Goal: Check status: Check status

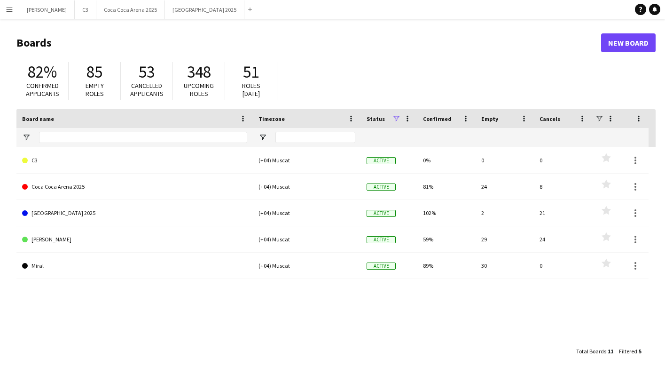
click at [15, 8] on button "Menu" at bounding box center [9, 9] width 19 height 19
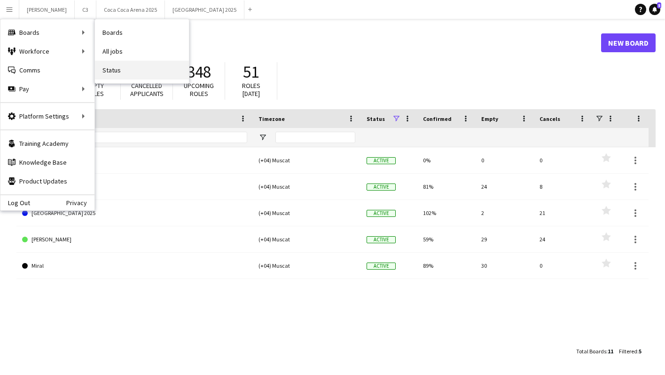
click at [111, 68] on link "Status" at bounding box center [142, 70] width 94 height 19
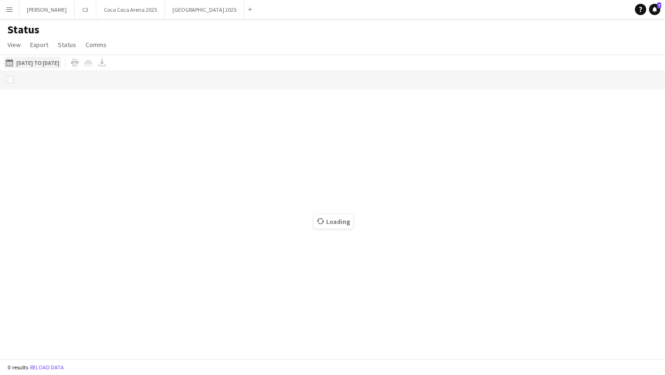
click at [57, 62] on button "03-10-2025 to 09-10-2025 02-10-2025 to 04-10-2025" at bounding box center [32, 62] width 57 height 11
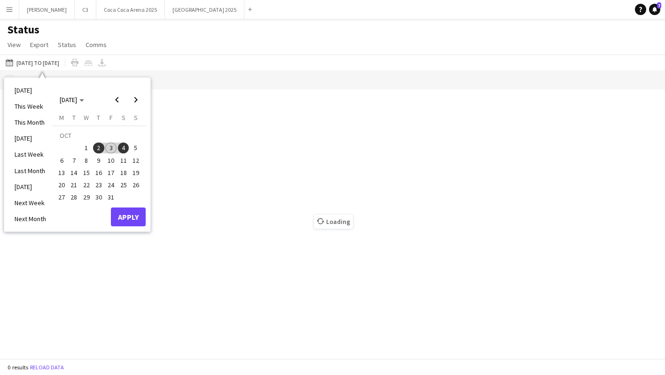
click at [120, 146] on span "4" at bounding box center [123, 147] width 11 height 11
click at [131, 212] on button "Apply" at bounding box center [128, 216] width 35 height 19
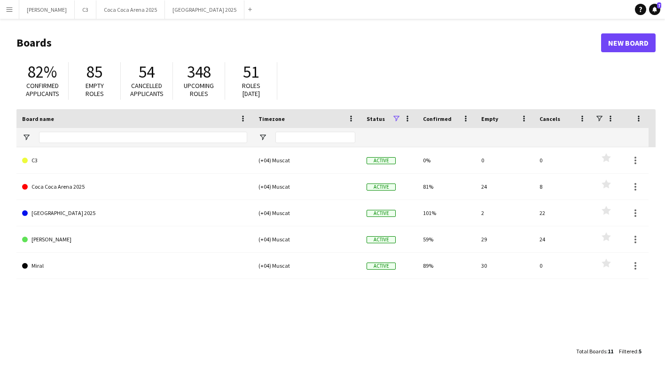
click at [9, 9] on app-icon "Menu" at bounding box center [10, 10] width 8 height 8
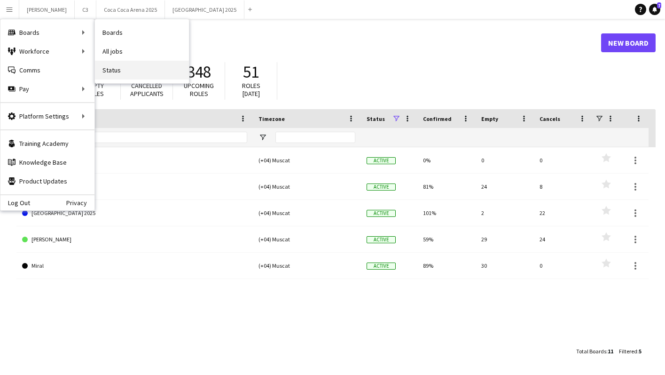
click at [135, 73] on link "Status" at bounding box center [142, 70] width 94 height 19
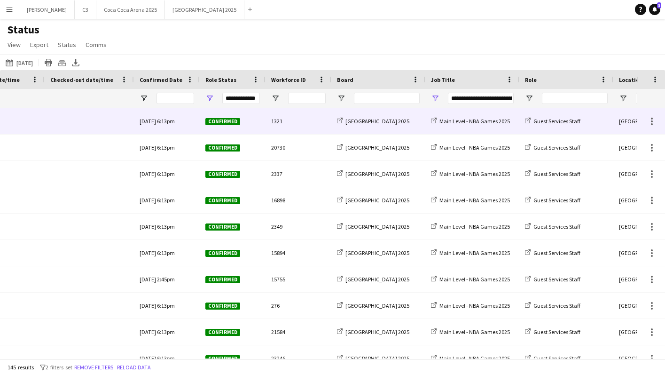
scroll to position [0, 471]
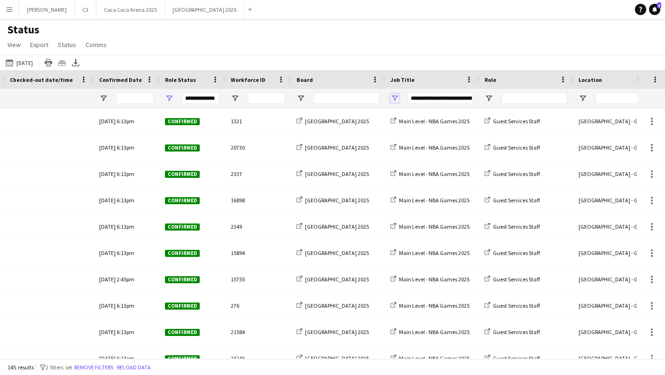
click at [397, 98] on span "Open Filter Menu" at bounding box center [395, 98] width 8 height 8
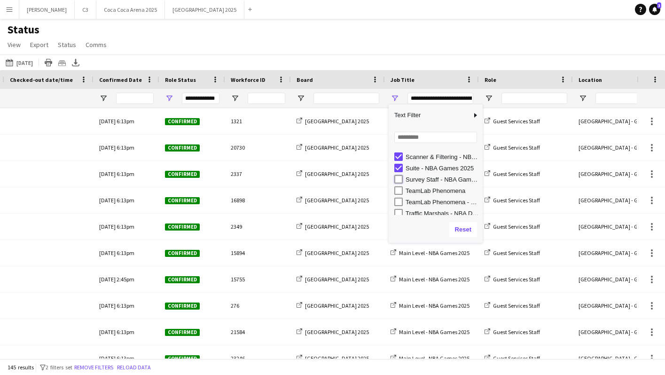
type input "**********"
click at [350, 43] on div "Status View Views Default view Attendance Report / F1 Attendance Sheet F1 Group…" at bounding box center [332, 39] width 665 height 32
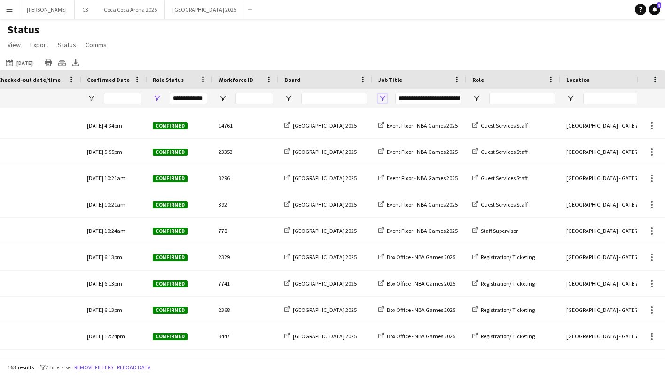
click at [380, 95] on span "Open Filter Menu" at bounding box center [383, 98] width 8 height 8
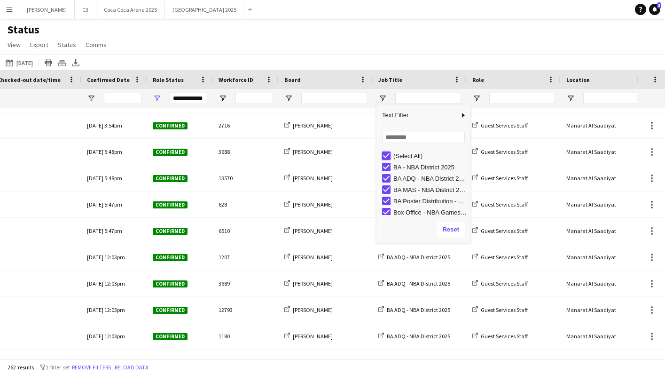
type input "***"
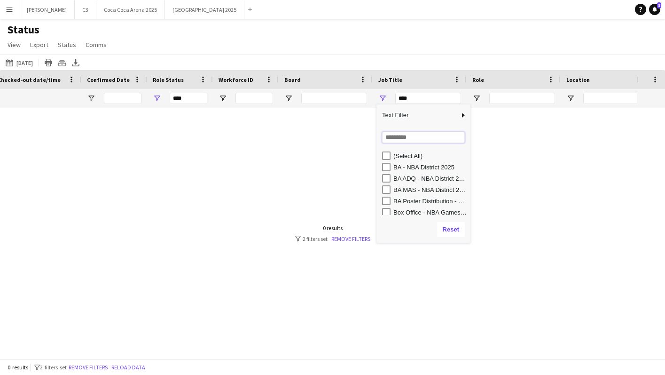
click at [403, 141] on input "Search filter values" at bounding box center [423, 137] width 83 height 11
type input "******"
type input "**********"
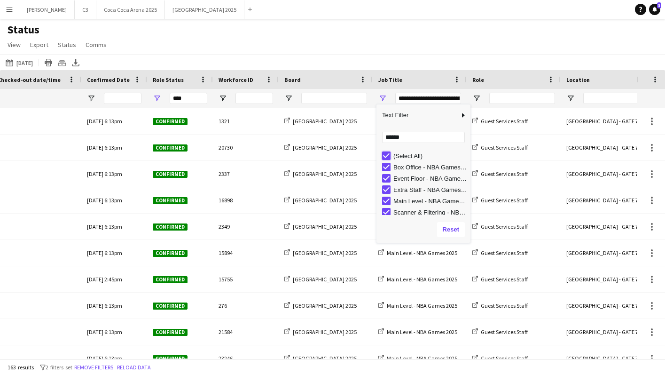
type input "**********"
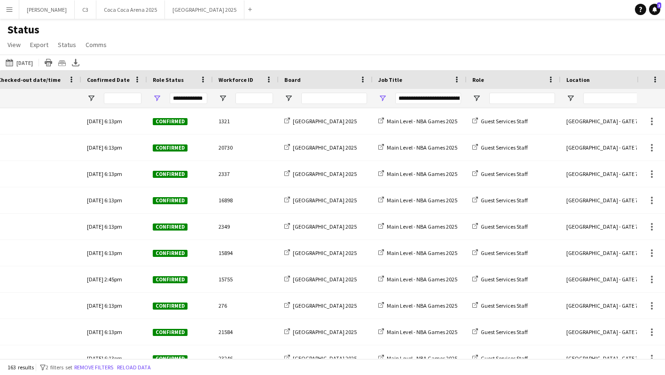
click at [333, 4] on app-navbar "Menu Boards Boards Boards All jobs Status Workforce Workforce My Workforce Recr…" at bounding box center [332, 9] width 665 height 19
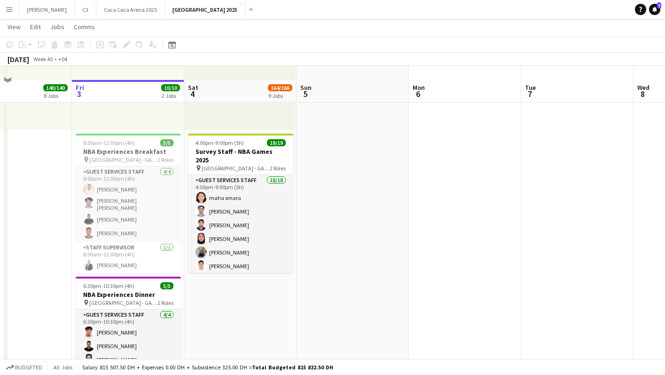
scroll to position [1352, 0]
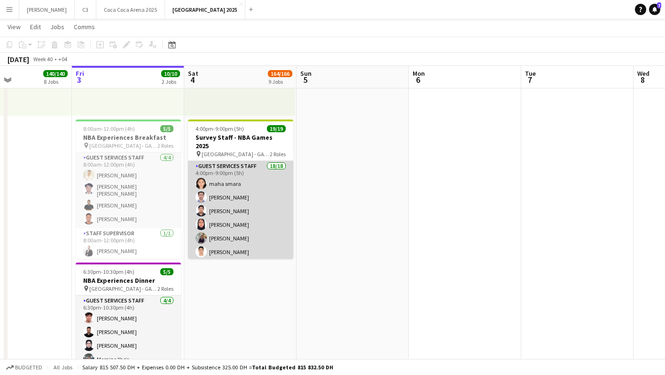
click at [241, 218] on app-card-role "Guest Services Staff 18/18 4:00pm-9:00pm (5h) maha smara Omar Allouch Sarfuddin…" at bounding box center [240, 294] width 105 height 267
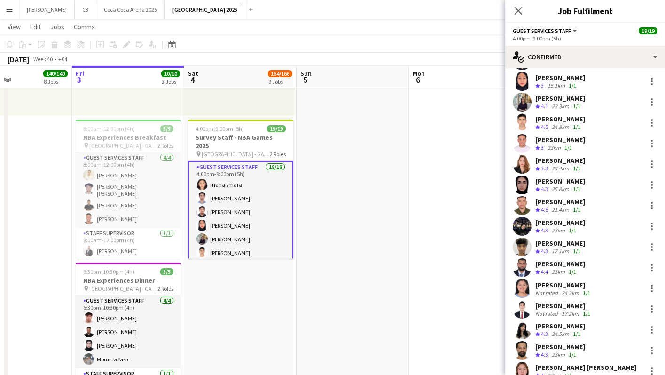
scroll to position [118, 0]
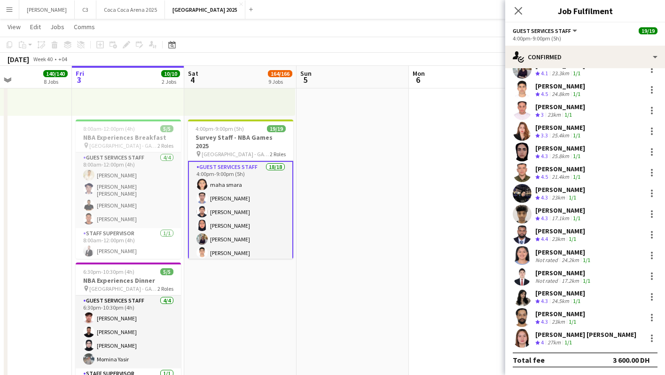
click at [521, 332] on app-user-avatar at bounding box center [522, 338] width 19 height 19
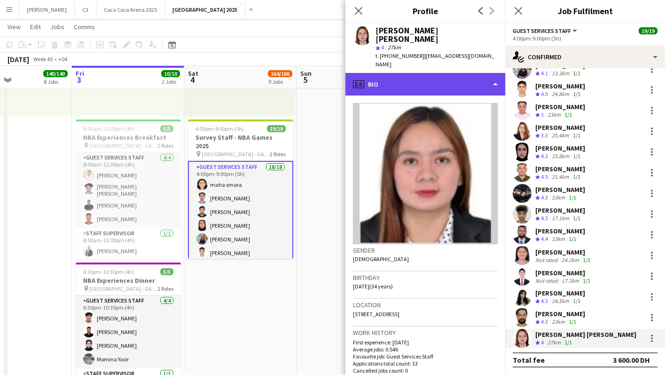
click at [432, 73] on div "profile Bio" at bounding box center [426, 84] width 160 height 23
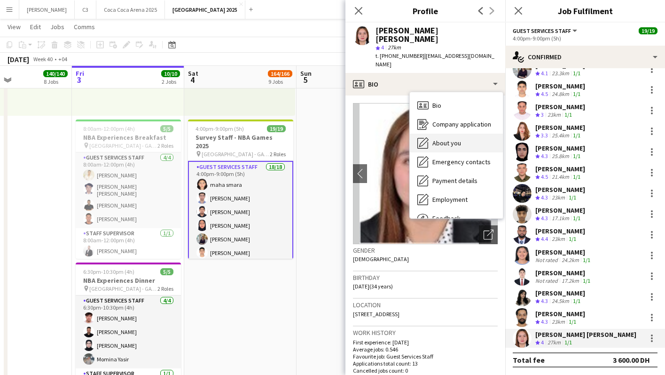
click at [442, 139] on span "About you" at bounding box center [447, 143] width 29 height 8
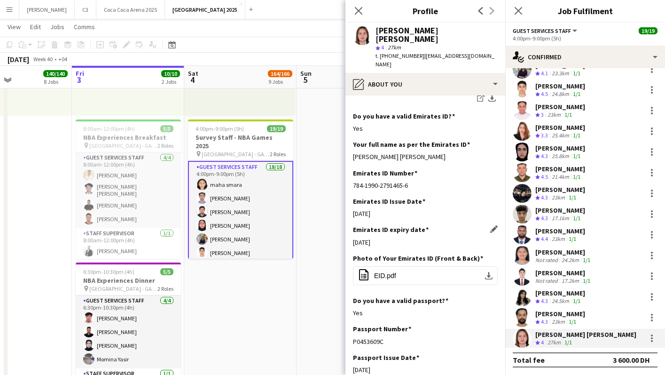
scroll to position [276, 0]
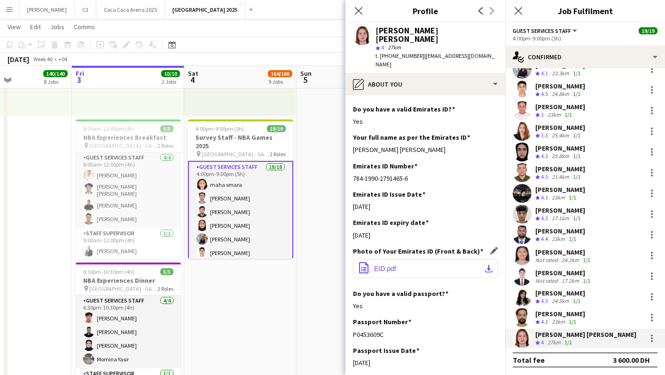
click at [489, 265] on app-icon "download-bottom" at bounding box center [489, 269] width 8 height 8
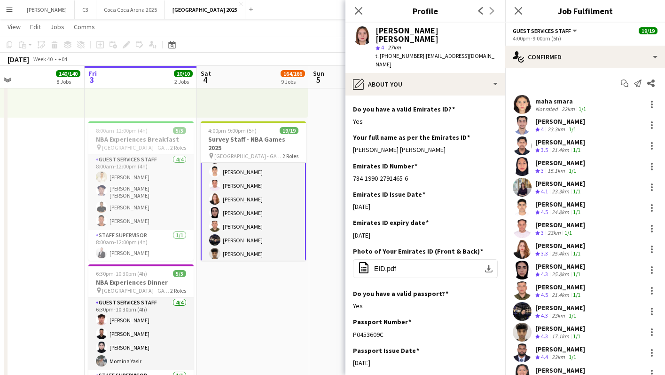
scroll to position [67, 0]
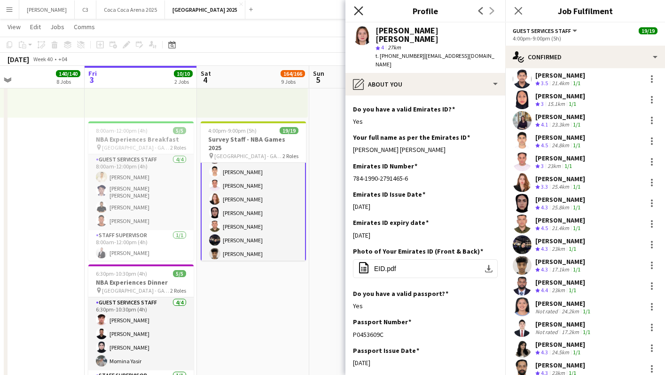
click at [359, 10] on icon at bounding box center [358, 10] width 9 height 9
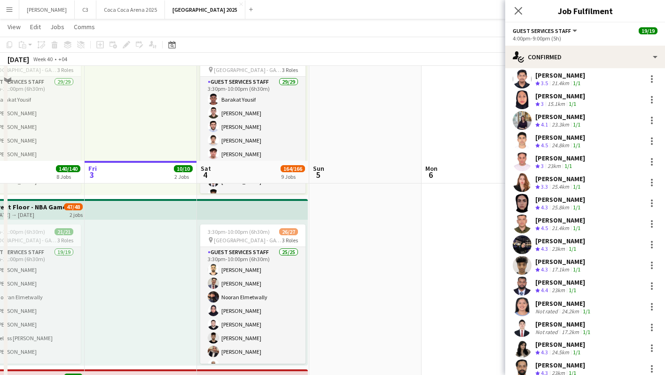
scroll to position [369, 0]
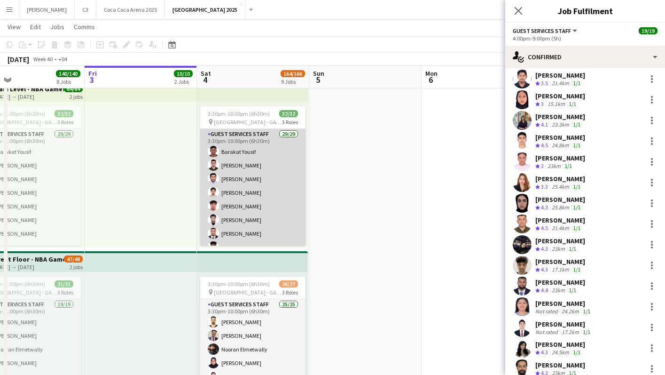
click at [274, 204] on app-card-role "Guest Services Staff 29/29 3:30pm-10:00pm (6h30m) Barakat Yousif Majd Alsabbah …" at bounding box center [252, 336] width 105 height 414
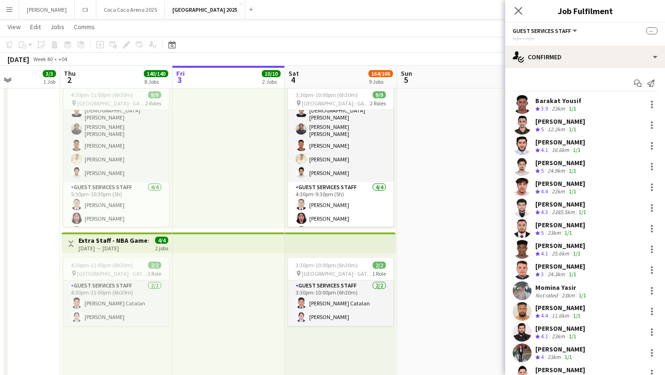
scroll to position [0, 0]
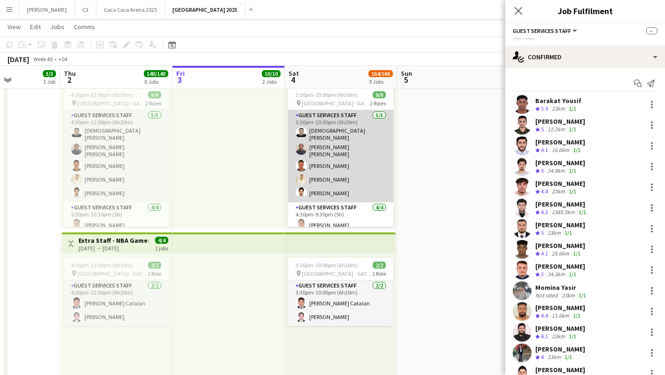
click at [343, 168] on app-card-role "Guest Services Staff 5/5 3:30pm-10:00pm (6h30m) Mohamedanis Ibrahim Sohaib Adna…" at bounding box center [340, 156] width 105 height 92
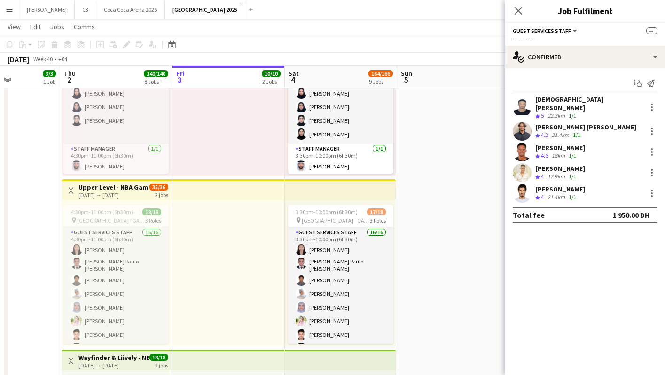
scroll to position [778, 0]
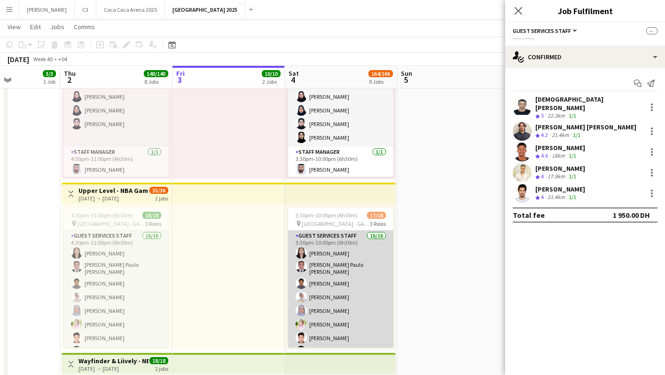
click at [330, 307] on app-card-role "Guest Services Staff 16/16 3:30pm-10:00pm (6h30m) Zarah Jane Vicente John Paulo…" at bounding box center [340, 349] width 105 height 239
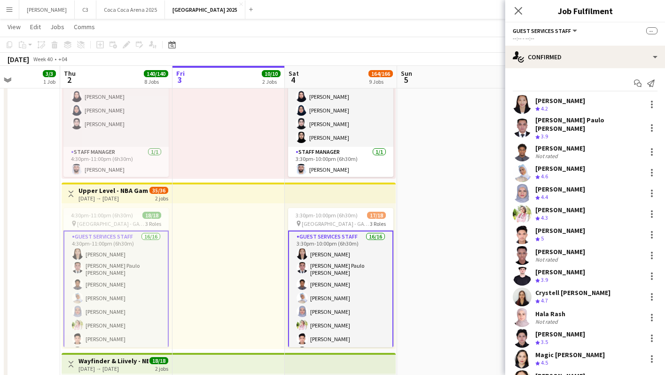
click at [336, 297] on app-card-role "Guest Services Staff 16/16 3:30pm-10:00pm (6h30m) Zarah Jane Vicente John Paulo…" at bounding box center [340, 350] width 105 height 241
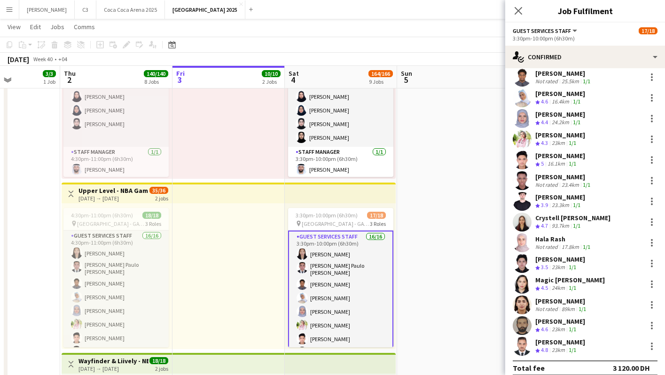
scroll to position [0, 0]
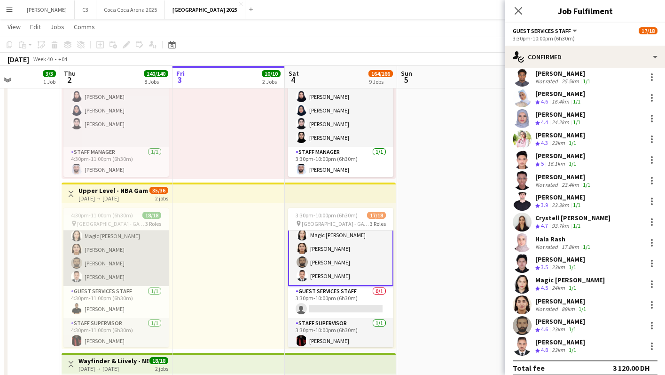
click at [113, 268] on app-card-role "Guest Services Staff 16/16 4:30pm-11:00pm (6h30m) Zarah Jane Vicente John Paulo…" at bounding box center [115, 166] width 105 height 239
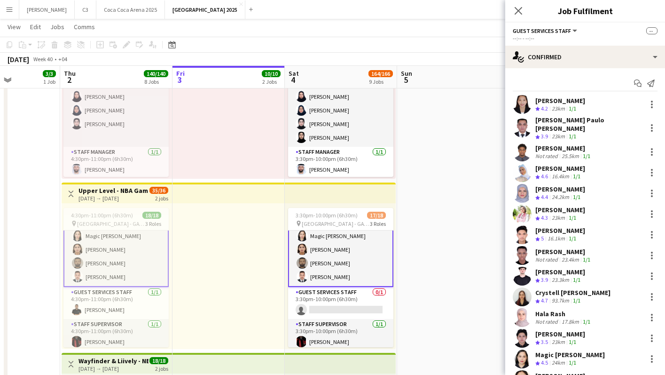
click at [346, 265] on app-card-role "Guest Services Staff 16/16 3:30pm-10:00pm (6h30m) Zarah Jane Vicente John Paulo…" at bounding box center [340, 166] width 105 height 241
click at [346, 265] on app-card-role "Guest Services Staff 16/16 3:30pm-10:00pm (6h30m) Zarah Jane Vicente John Paulo…" at bounding box center [340, 167] width 105 height 241
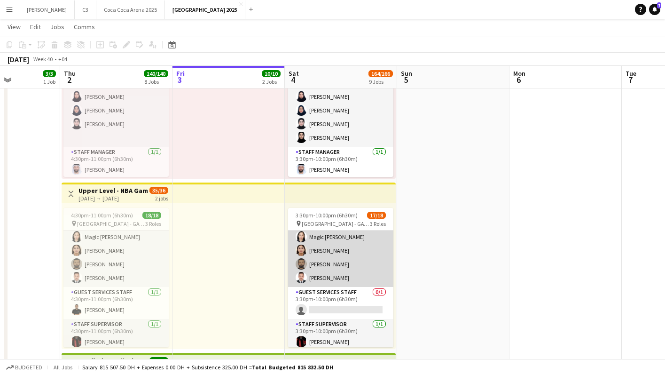
click at [346, 265] on app-card-role "Guest Services Staff 16/16 3:30pm-10:00pm (6h30m) Zarah Jane Vicente John Paulo…" at bounding box center [340, 166] width 105 height 239
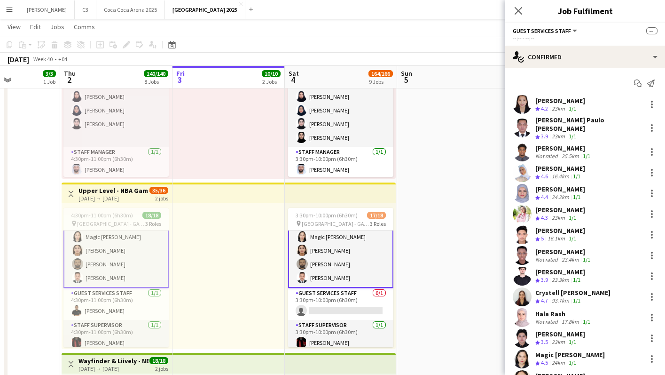
click at [346, 265] on app-card-role "Guest Services Staff 16/16 3:30pm-10:00pm (6h30m) Zarah Jane Vicente John Paulo…" at bounding box center [340, 167] width 105 height 241
click at [517, 251] on app-user-avatar at bounding box center [522, 255] width 19 height 19
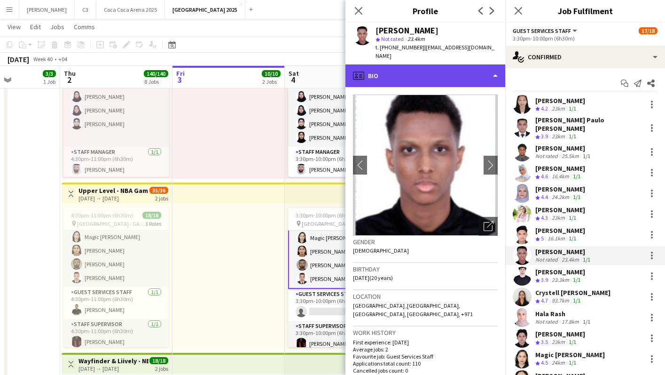
click at [426, 69] on div "profile Bio" at bounding box center [426, 75] width 160 height 23
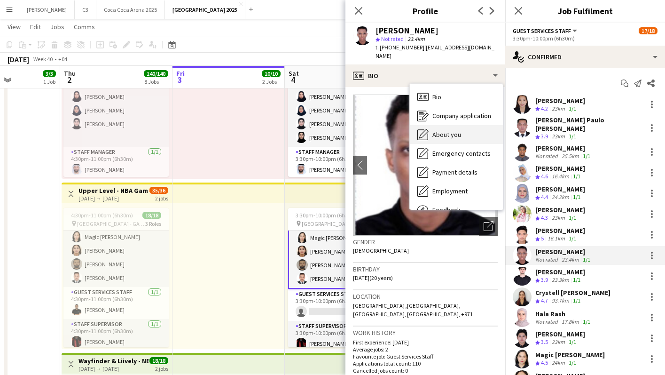
click at [440, 129] on div "About you About you" at bounding box center [456, 134] width 93 height 19
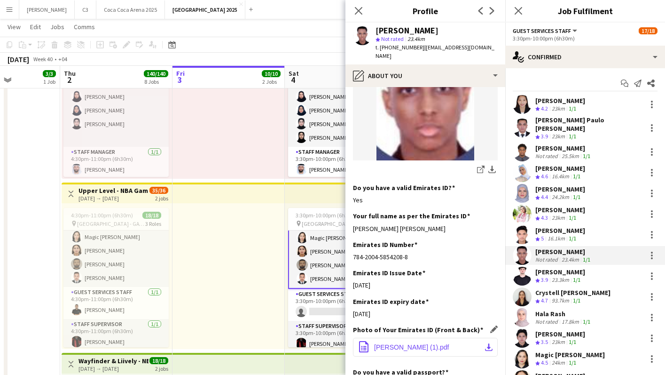
click at [489, 343] on app-icon "download-bottom" at bounding box center [489, 347] width 8 height 8
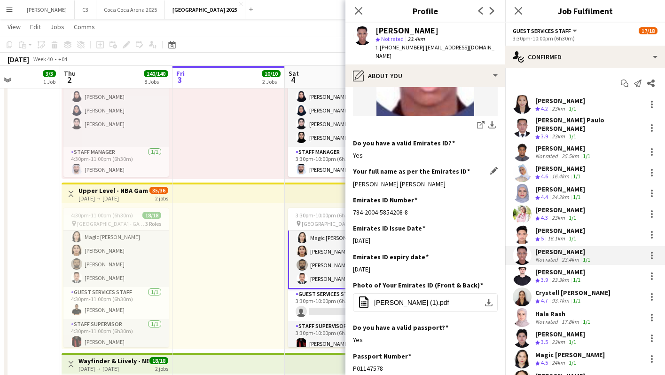
scroll to position [255, 0]
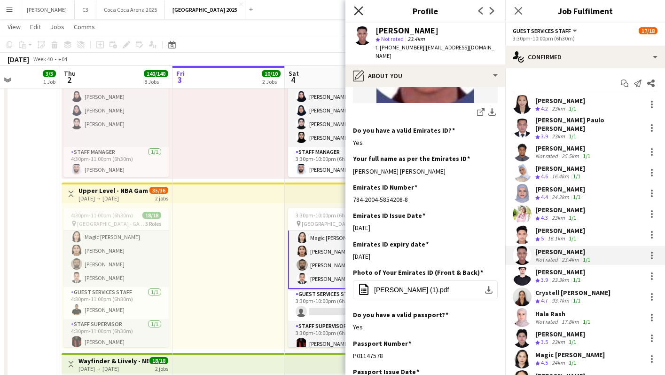
click at [361, 14] on icon "Close pop-in" at bounding box center [358, 10] width 9 height 9
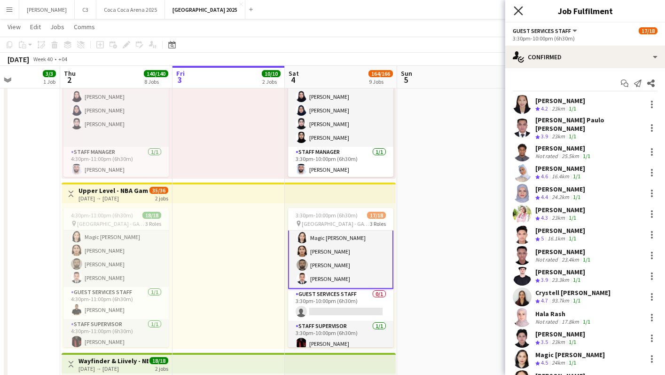
click at [522, 12] on icon "Close pop-in" at bounding box center [518, 10] width 9 height 9
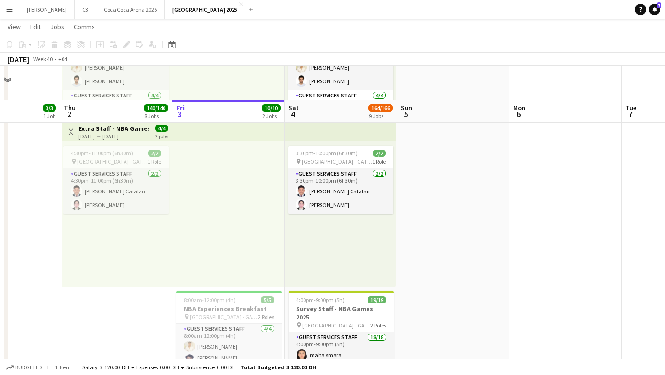
scroll to position [1163, 0]
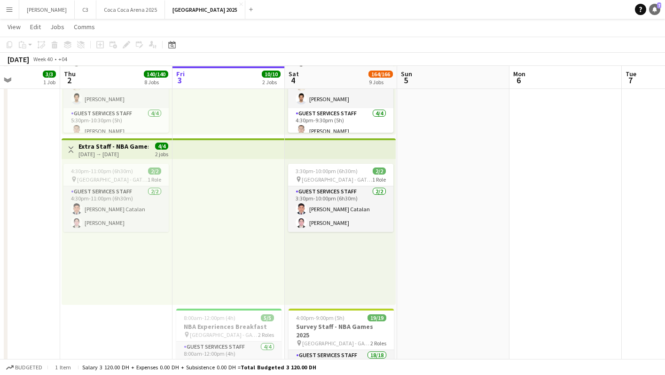
click at [656, 8] on icon at bounding box center [655, 9] width 5 height 5
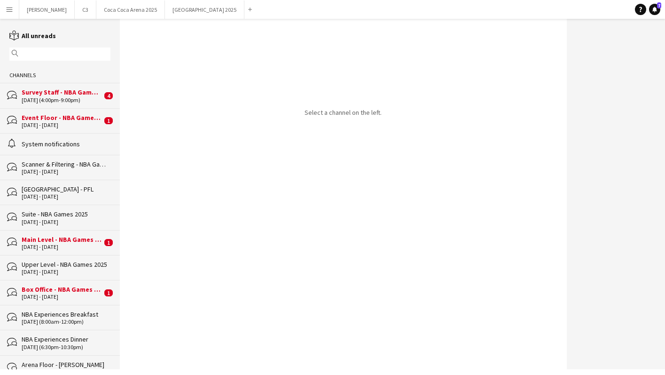
click at [70, 287] on div "Box Office - NBA Games 2025" at bounding box center [62, 289] width 80 height 8
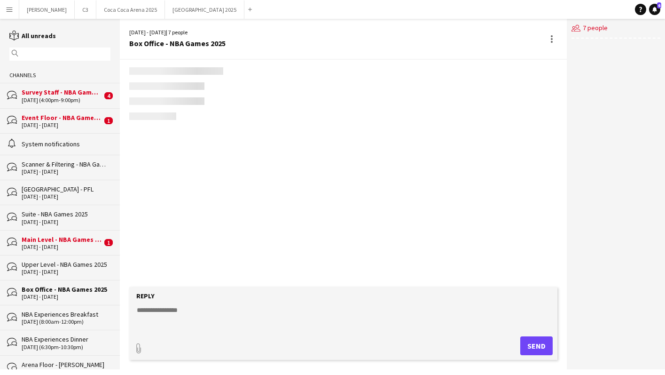
scroll to position [190, 0]
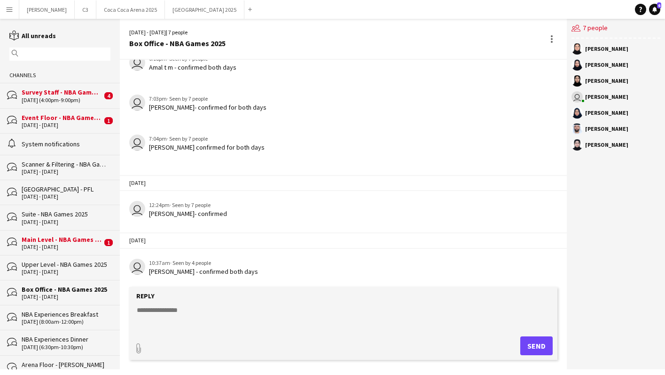
click at [78, 240] on div "Main Level - NBA Games 2025" at bounding box center [62, 239] width 80 height 8
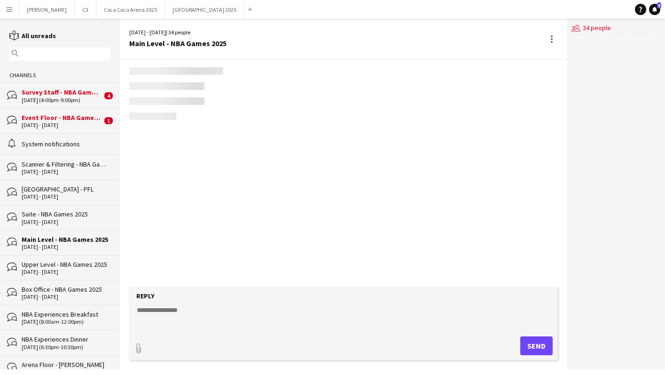
scroll to position [1546, 0]
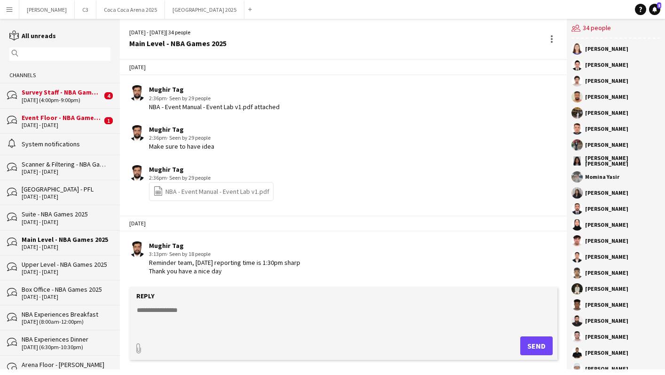
click at [87, 118] on div "Event Floor - NBA Games 2025" at bounding box center [62, 117] width 80 height 8
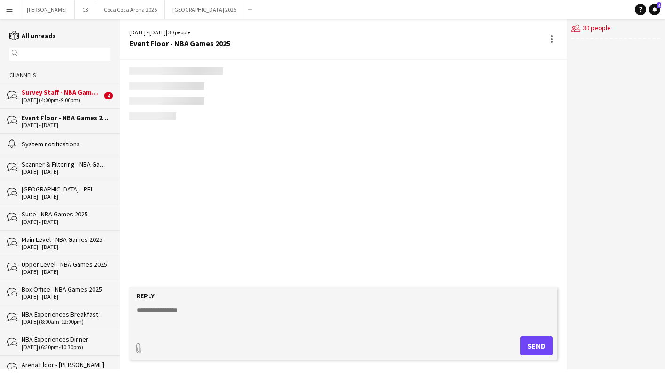
scroll to position [1518, 0]
click at [77, 97] on div "04-10-2025 (4:00pm-9:00pm)" at bounding box center [62, 100] width 80 height 7
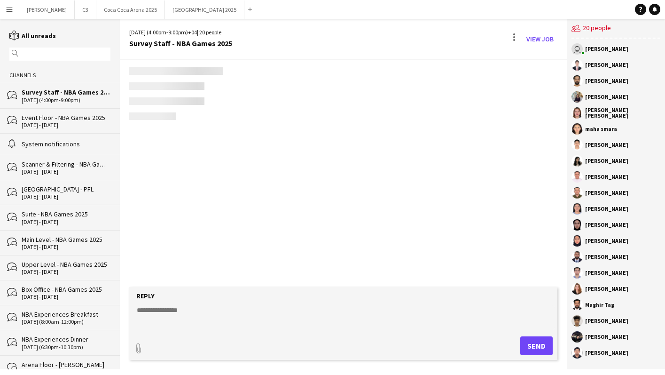
scroll to position [870, 0]
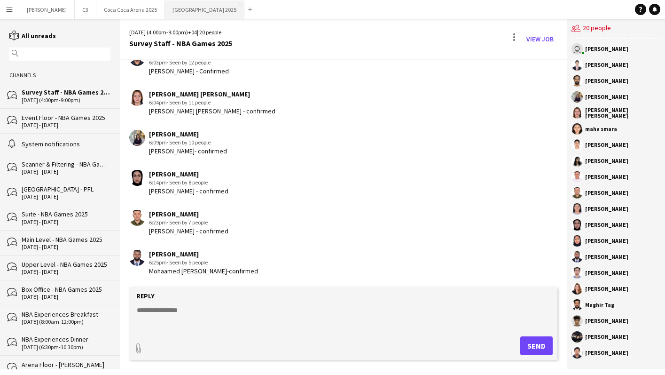
click at [165, 9] on button "Etihad Arena 2025 Close" at bounding box center [204, 9] width 79 height 18
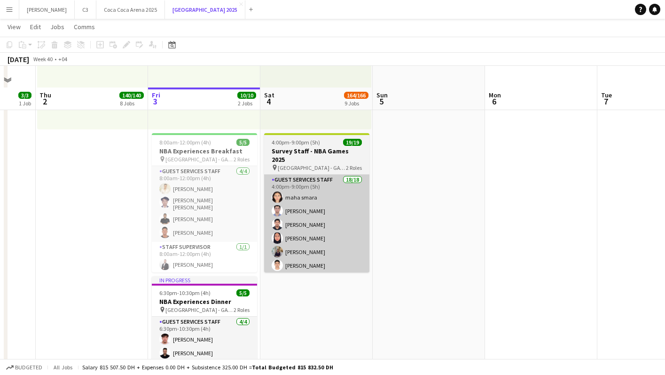
scroll to position [1360, 0]
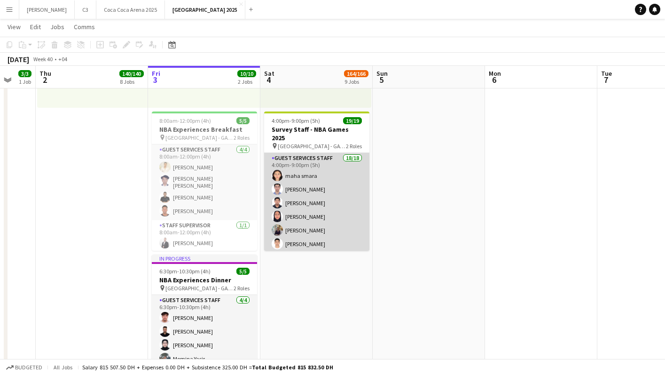
click at [338, 204] on app-card-role "Guest Services Staff 18/18 4:00pm-9:00pm (5h) maha smara Omar Allouch Sarfuddin…" at bounding box center [316, 286] width 105 height 267
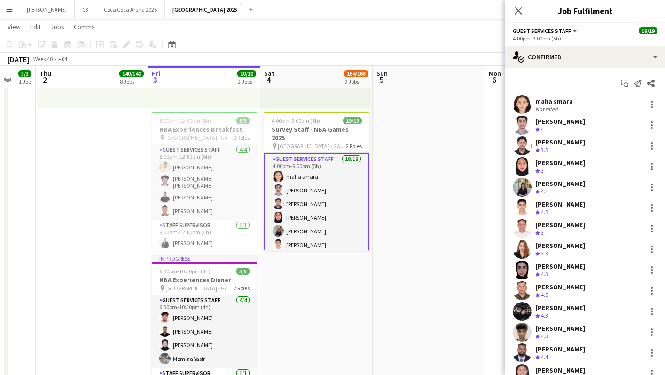
click at [523, 102] on app-user-avatar at bounding box center [522, 104] width 19 height 19
click at [525, 108] on app-user-avatar at bounding box center [522, 104] width 19 height 19
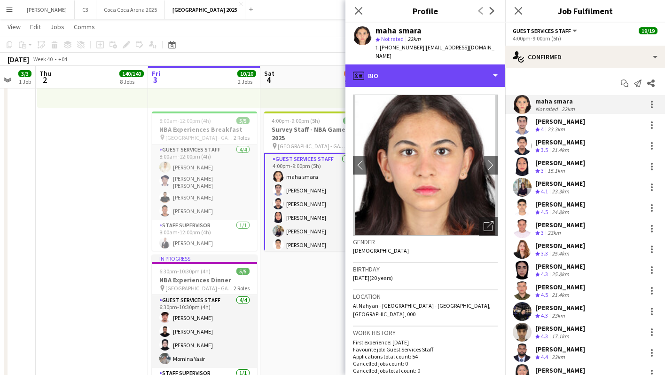
click at [446, 70] on div "profile Bio" at bounding box center [426, 75] width 160 height 23
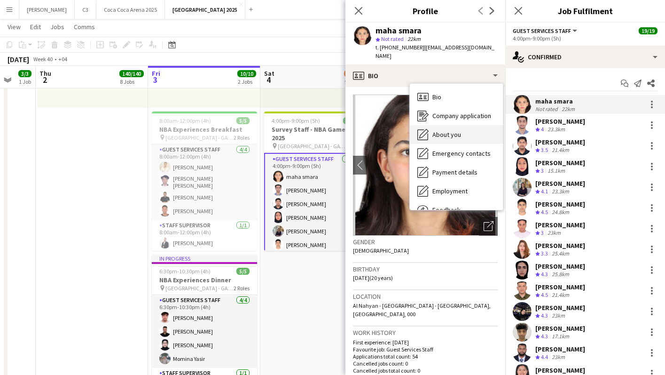
click at [451, 130] on span "About you" at bounding box center [447, 134] width 29 height 8
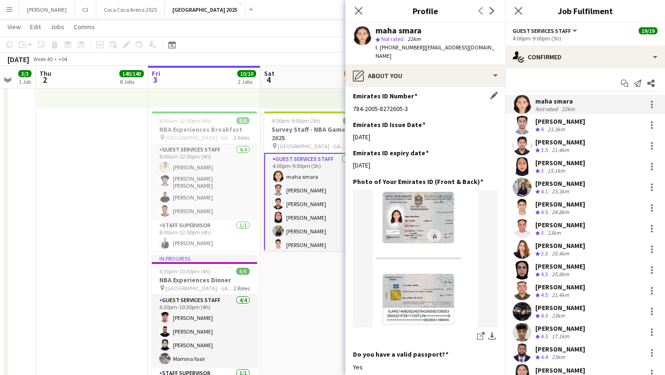
scroll to position [346, 0]
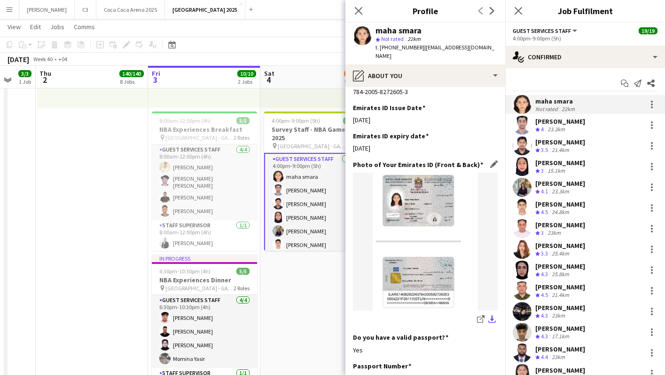
click at [491, 315] on app-icon "download-bottom" at bounding box center [493, 319] width 8 height 9
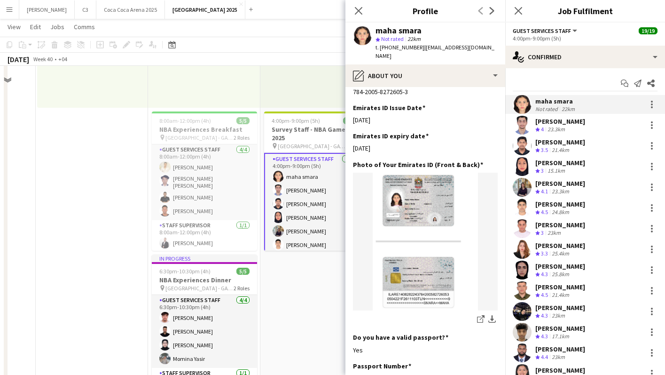
scroll to position [1284, 0]
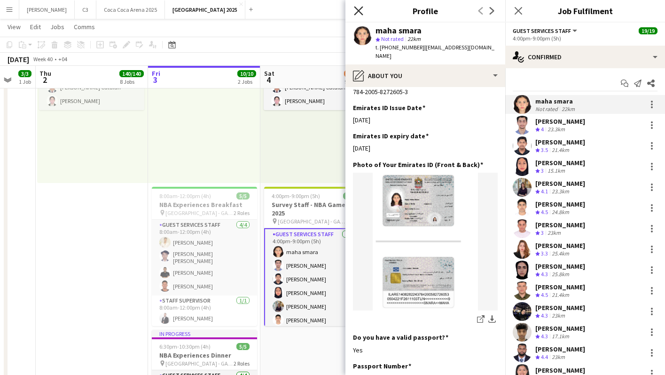
click at [356, 6] on icon "Close pop-in" at bounding box center [358, 10] width 9 height 9
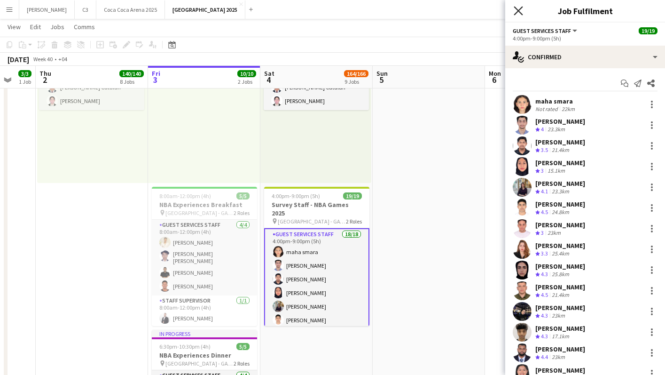
click at [521, 10] on icon "Close pop-in" at bounding box center [518, 10] width 9 height 9
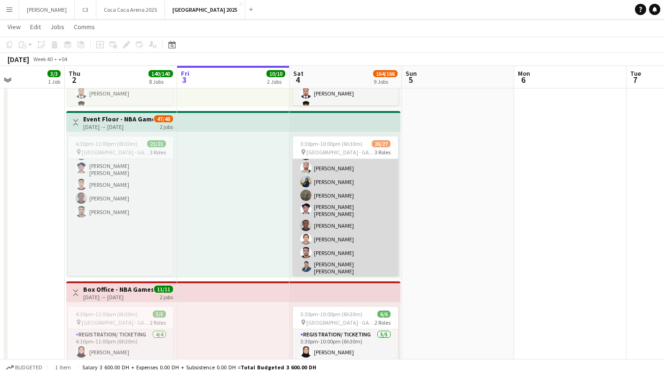
scroll to position [204, 0]
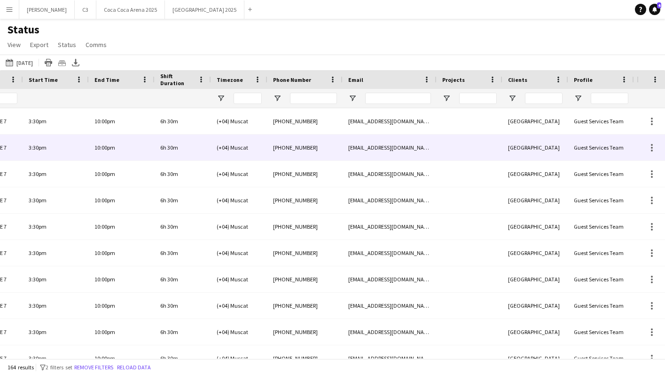
scroll to position [0, 1428]
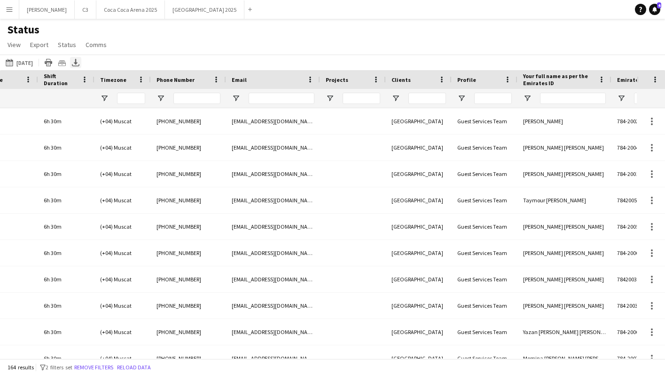
click at [78, 63] on icon at bounding box center [76, 62] width 4 height 6
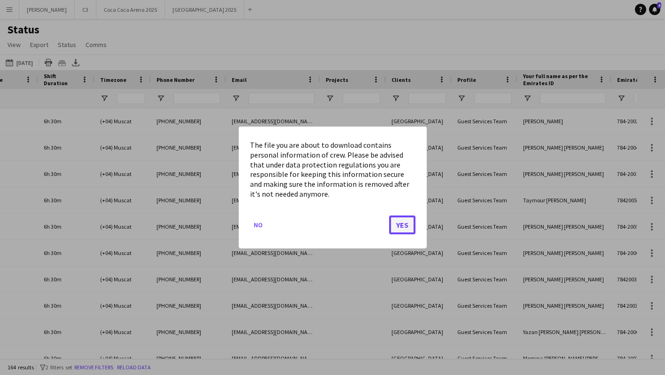
click at [399, 224] on button "Yes" at bounding box center [402, 224] width 26 height 19
